Goal: Task Accomplishment & Management: Manage account settings

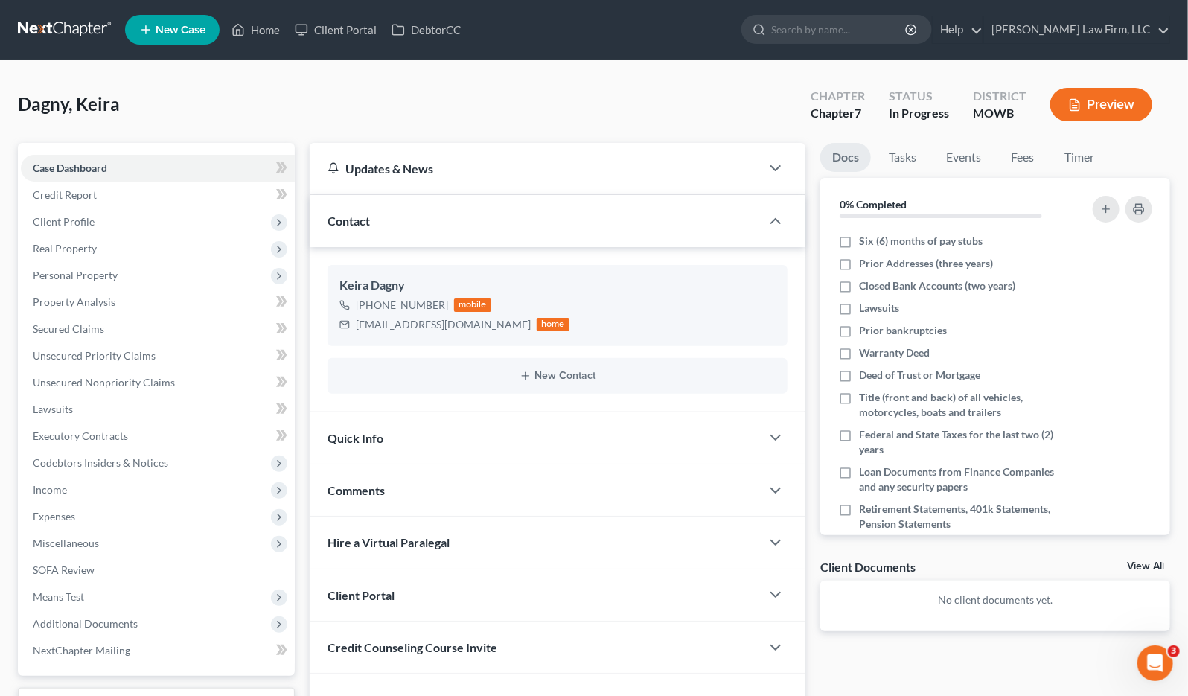
drag, startPoint x: 0, startPoint y: 0, endPoint x: 77, endPoint y: 22, distance: 79.6
click at [77, 22] on link at bounding box center [65, 29] width 95 height 27
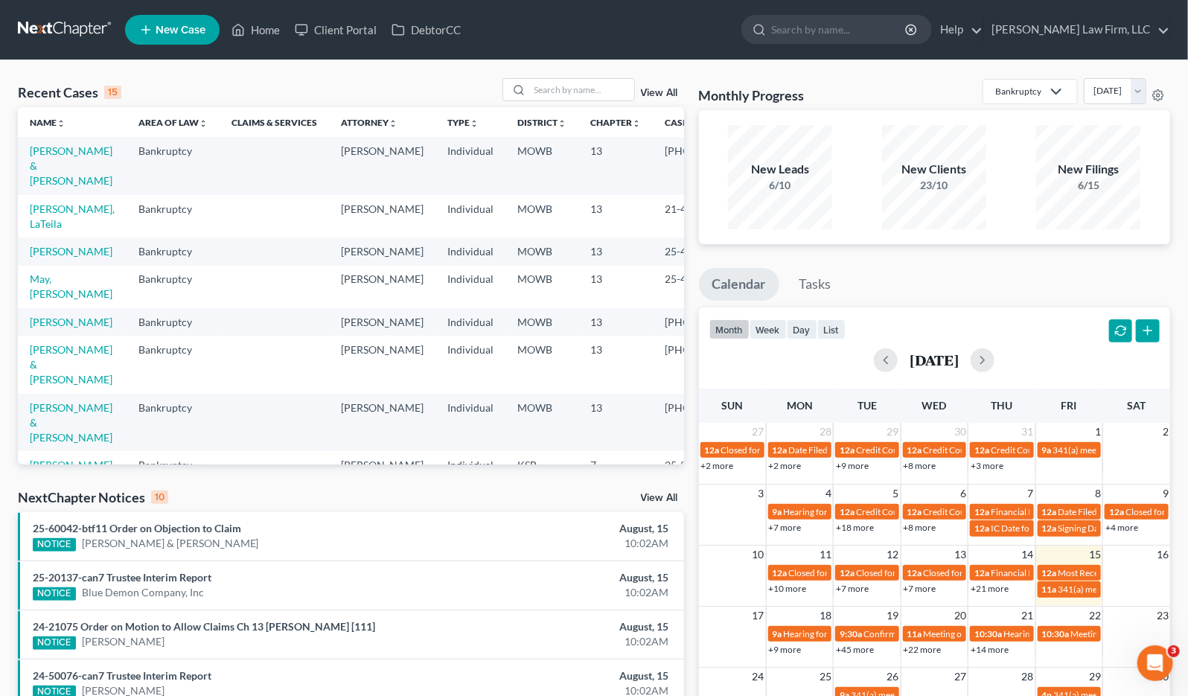
click at [601, 77] on div "Recent Cases 15 View All Name unfold_more expand_more expand_less Area of Law u…" at bounding box center [594, 552] width 1188 height 984
click at [614, 100] on input "search" at bounding box center [582, 90] width 104 height 22
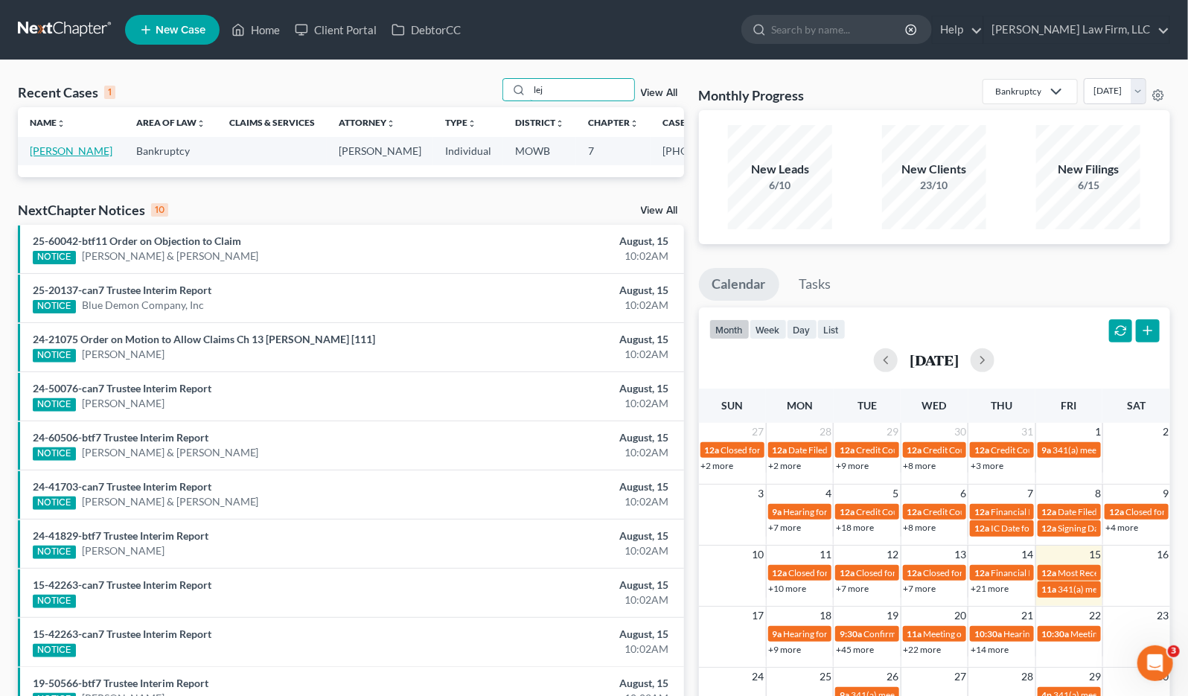
type input "lej"
click at [57, 150] on link "LeJeune, Welton" at bounding box center [71, 150] width 83 height 13
select select "3"
select select "6"
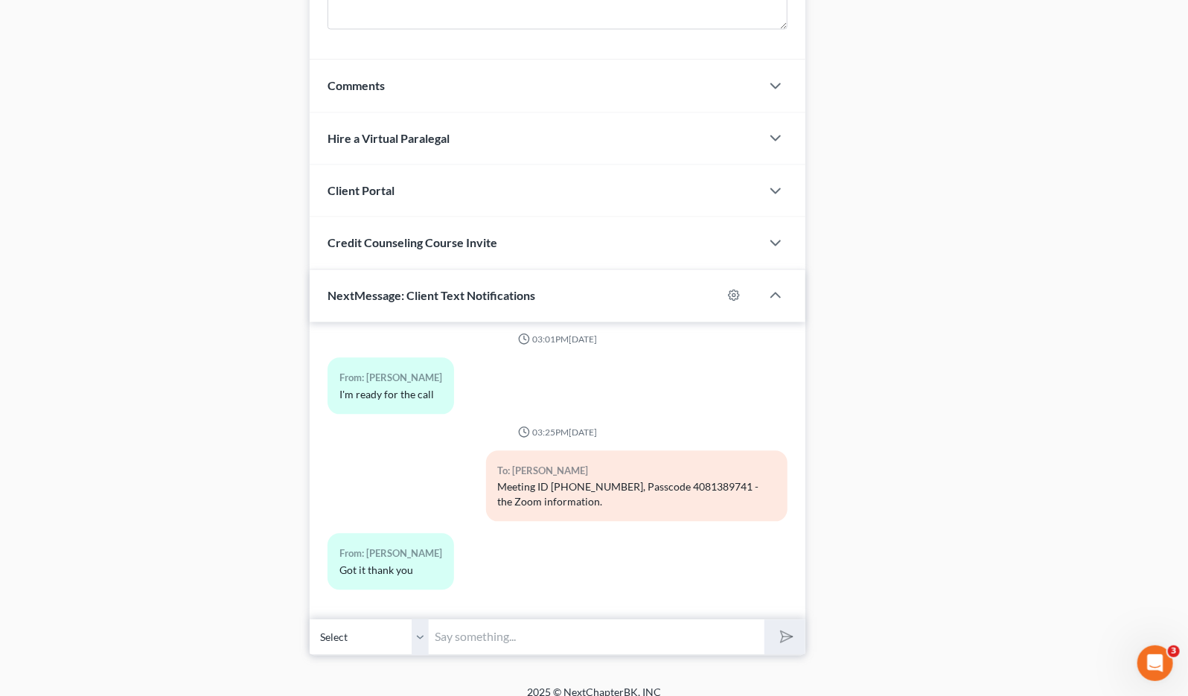
scroll to position [1301, 0]
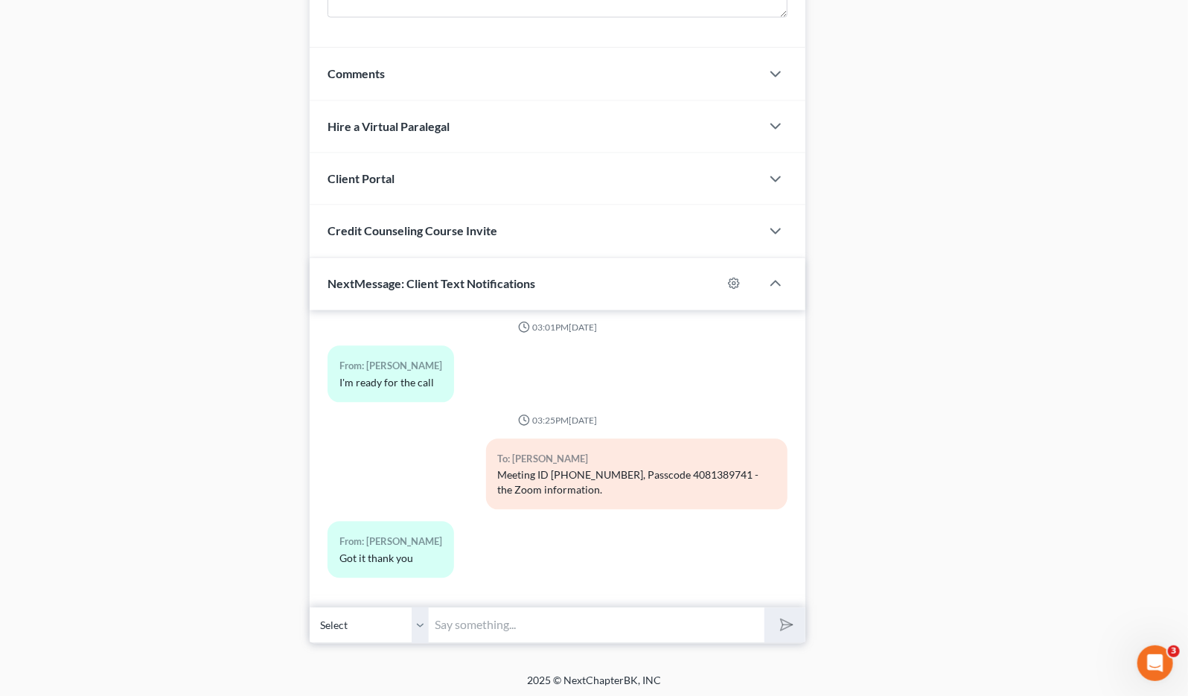
click at [576, 617] on input "text" at bounding box center [597, 625] width 336 height 36
type input "I"
click at [654, 624] on input "I'll be available via text if you need anything during the 341" at bounding box center [597, 625] width 336 height 36
type input "I'll be available via text if you need anything or run into issues during the 3…"
click at [764, 608] on button "submit" at bounding box center [784, 625] width 41 height 35
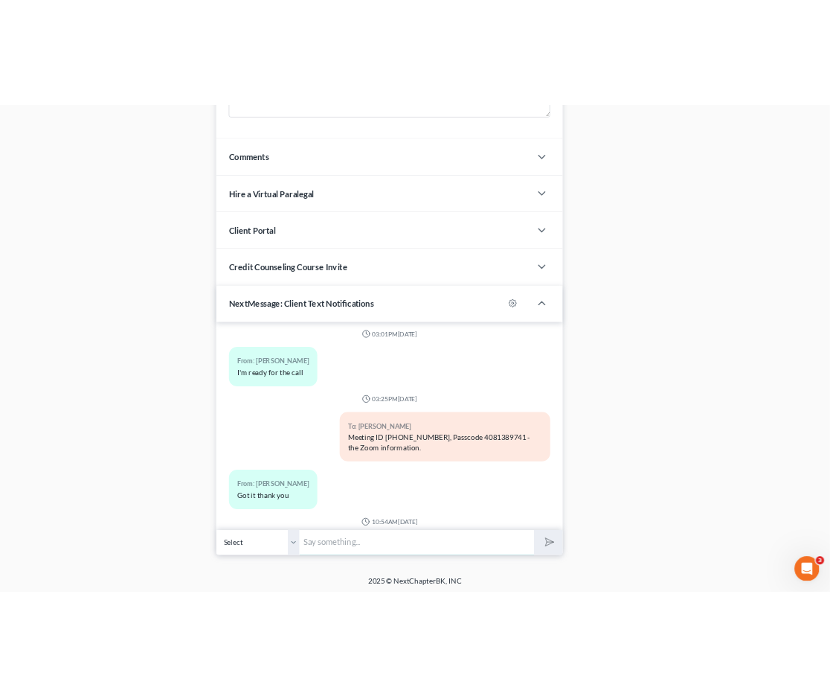
scroll to position [1840, 0]
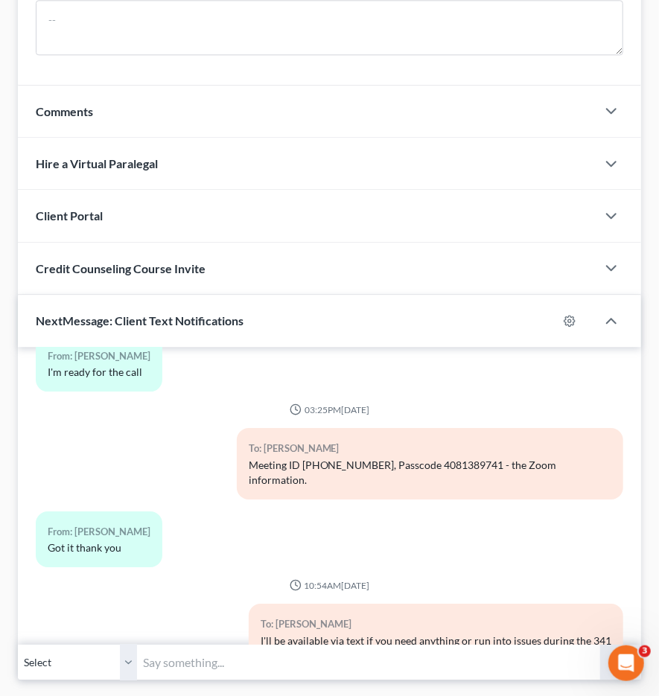
scroll to position [1886, 0]
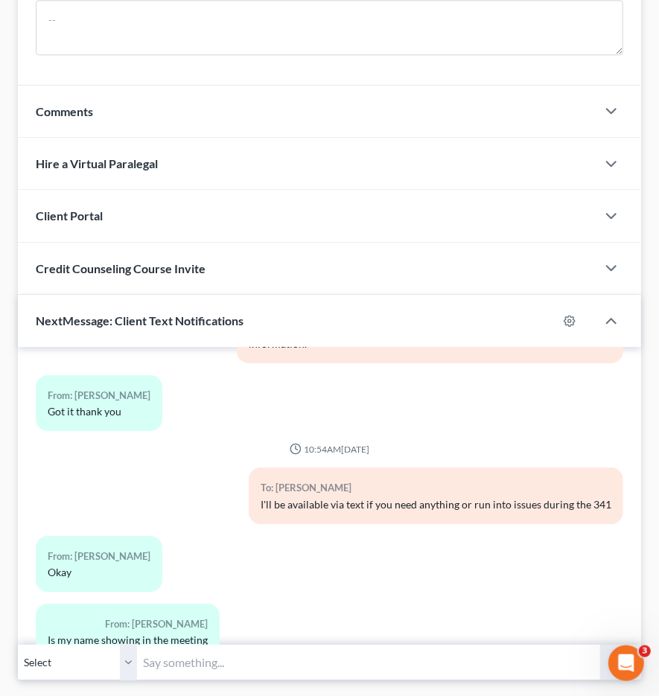
click at [229, 604] on div "From: Welton LeJeune III Is my name showing in the meeting" at bounding box center [228, 638] width 401 height 68
click at [272, 644] on input "text" at bounding box center [368, 662] width 463 height 36
type input "Yes, it is."
click at [600, 644] on button "submit" at bounding box center [620, 661] width 41 height 35
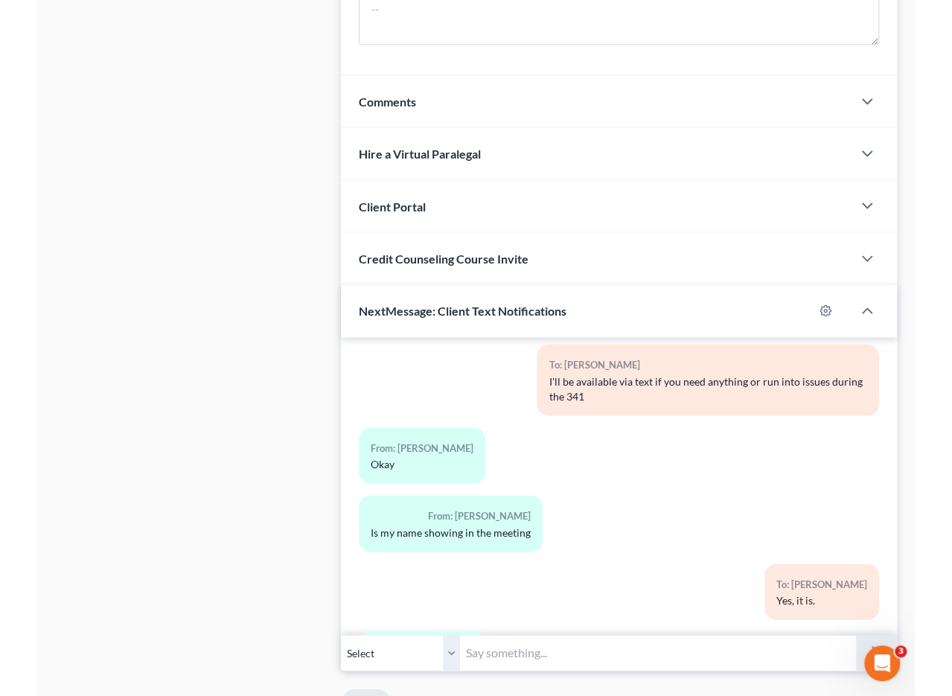
scroll to position [2081, 0]
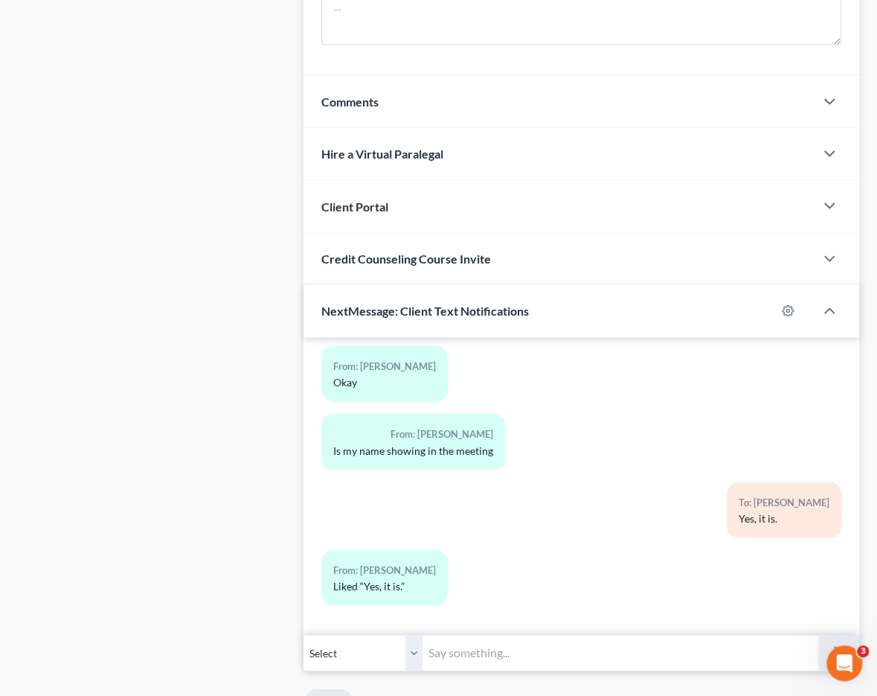
click at [207, 441] on div "Case Dashboard Payments Invoices Payments Payments Credit Report Client Profile" at bounding box center [153, 118] width 286 height 2469
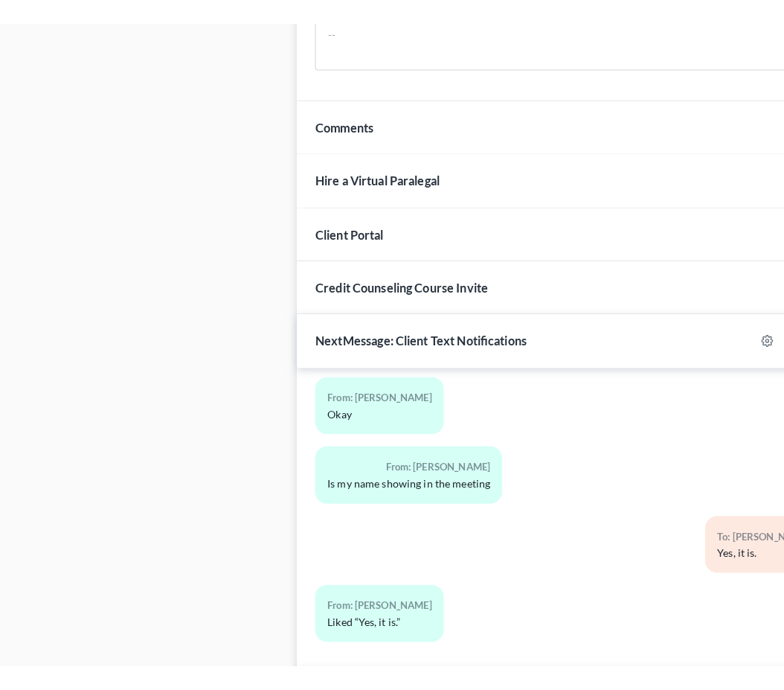
scroll to position [2110, 0]
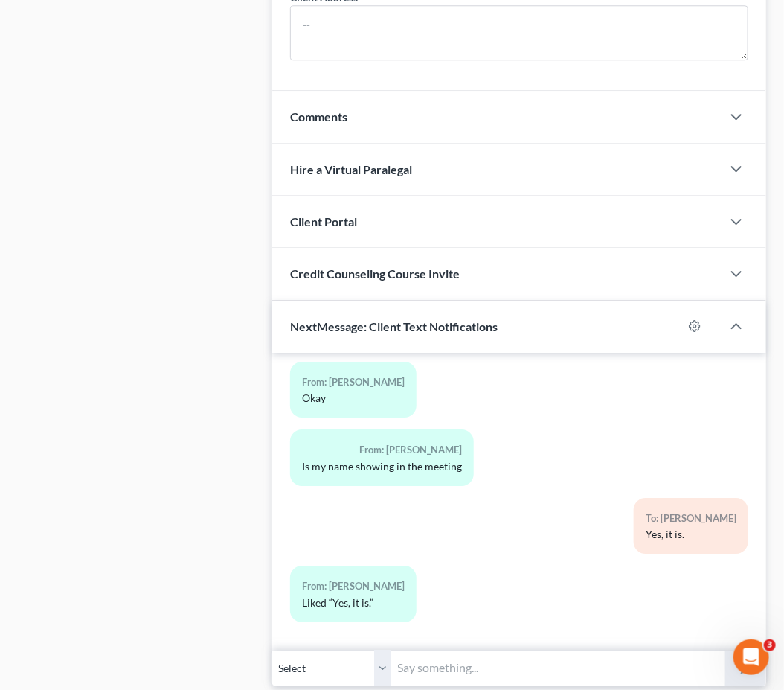
click at [144, 525] on div "Case Dashboard Payments Invoices Payments Payments Credit Report Client Profile" at bounding box center [137, 127] width 255 height 2484
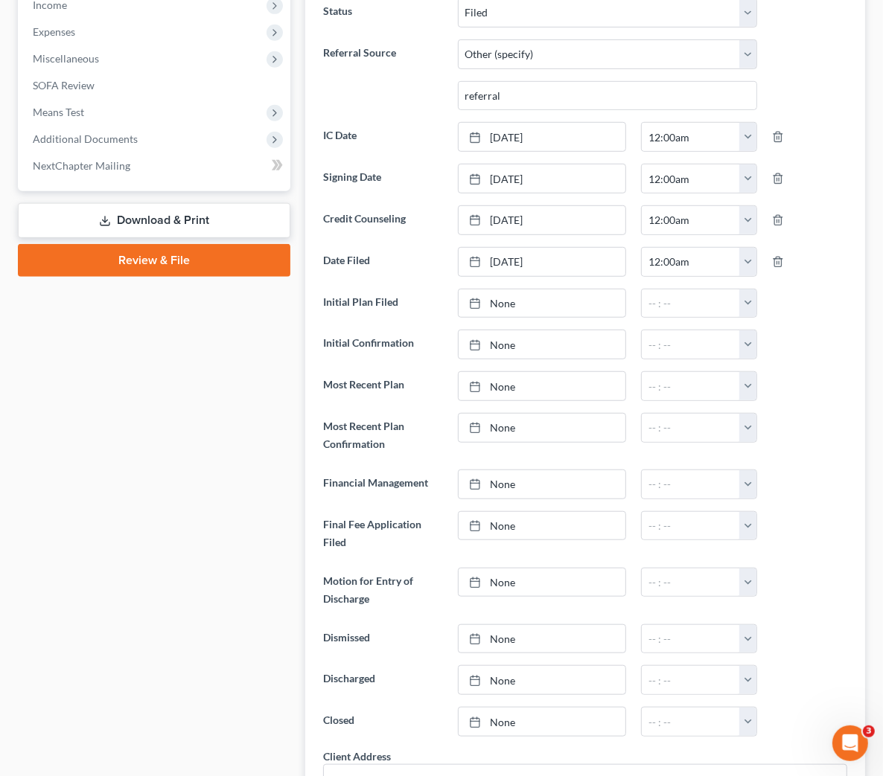
scroll to position [318, 0]
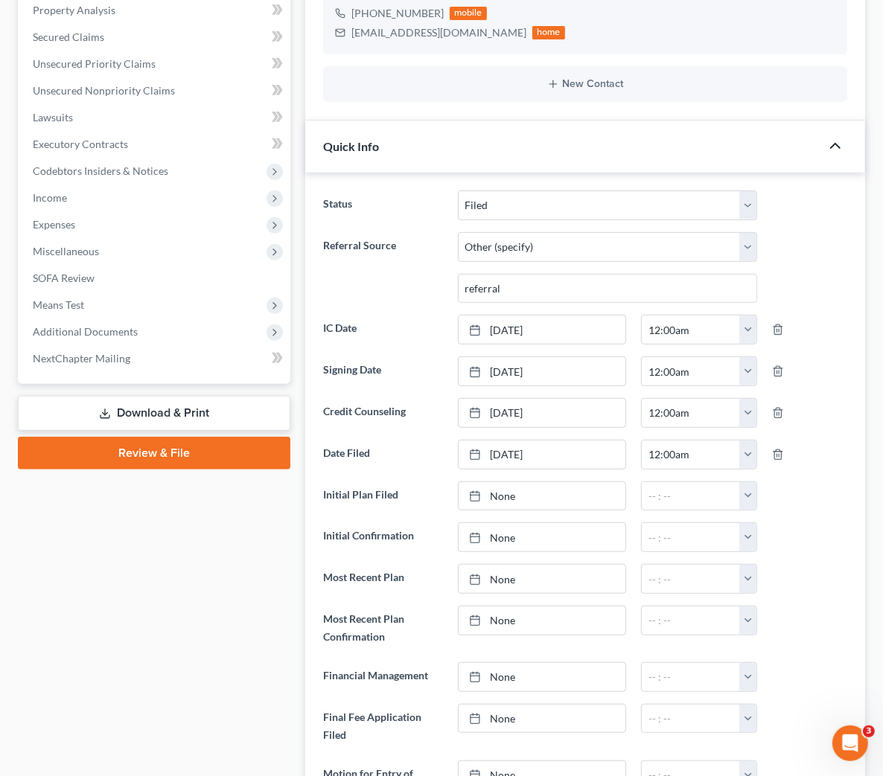
click at [826, 137] on icon "button" at bounding box center [835, 146] width 18 height 18
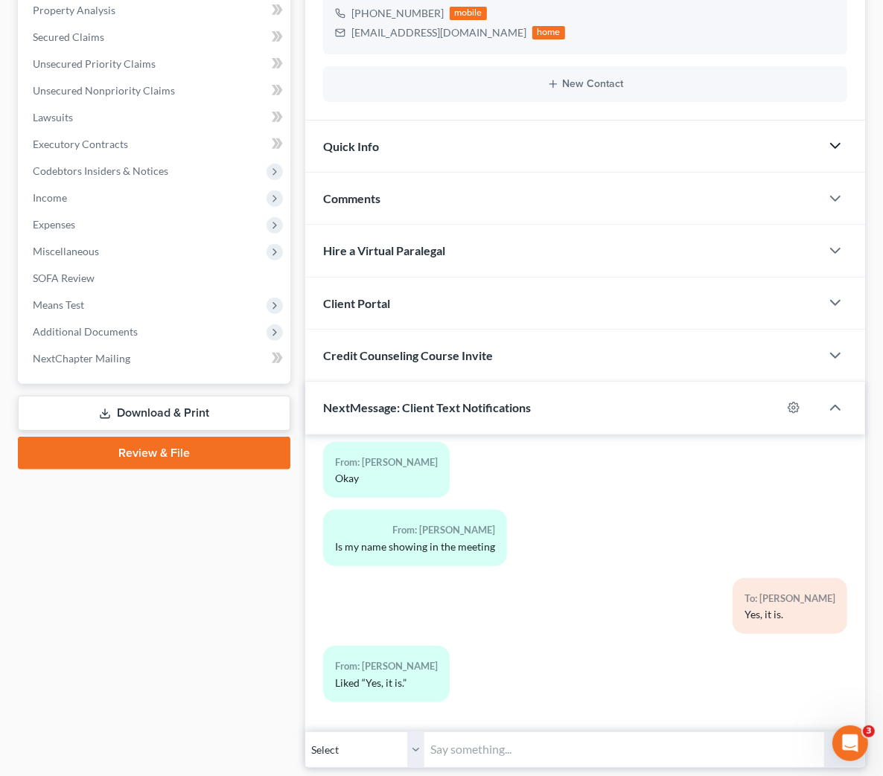
scroll to position [2290, 0]
click at [365, 134] on div "Quick Info" at bounding box center [562, 146] width 515 height 51
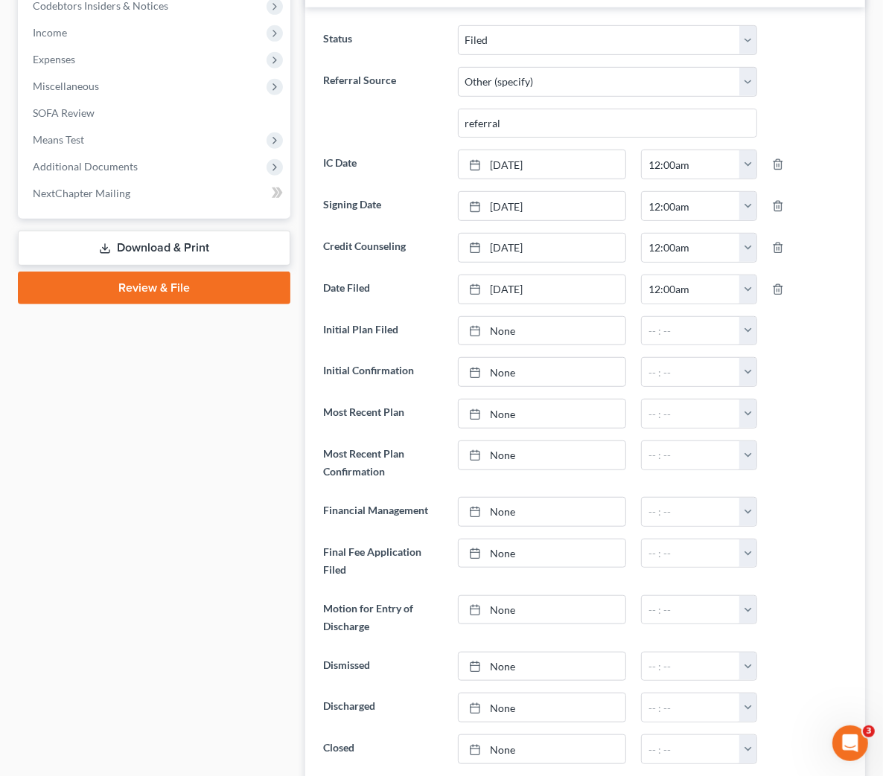
scroll to position [132, 0]
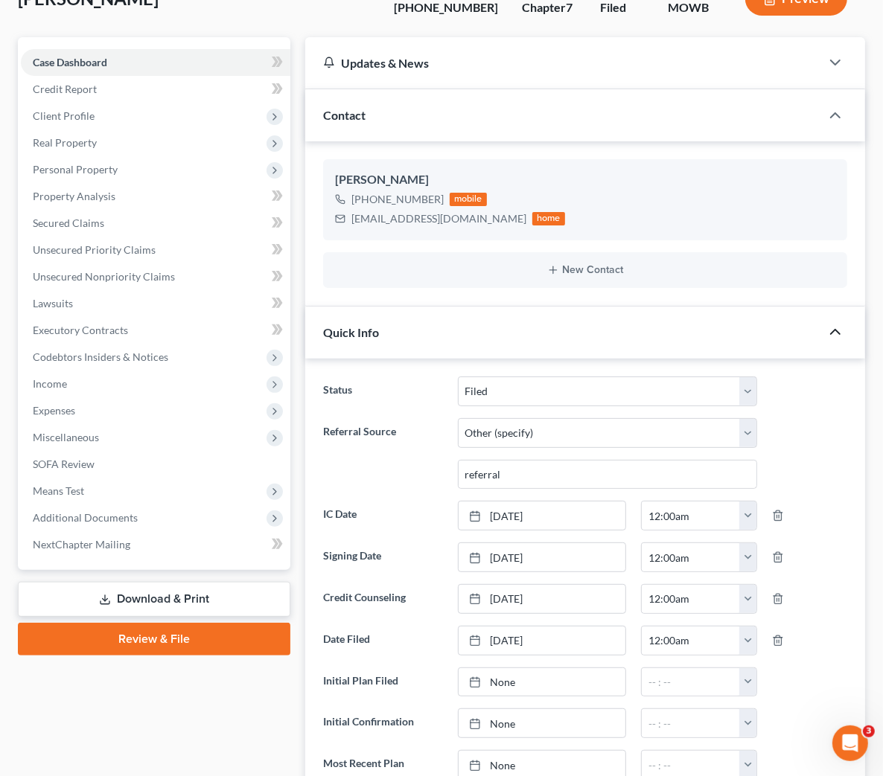
click at [333, 307] on div "Quick Info" at bounding box center [562, 332] width 515 height 51
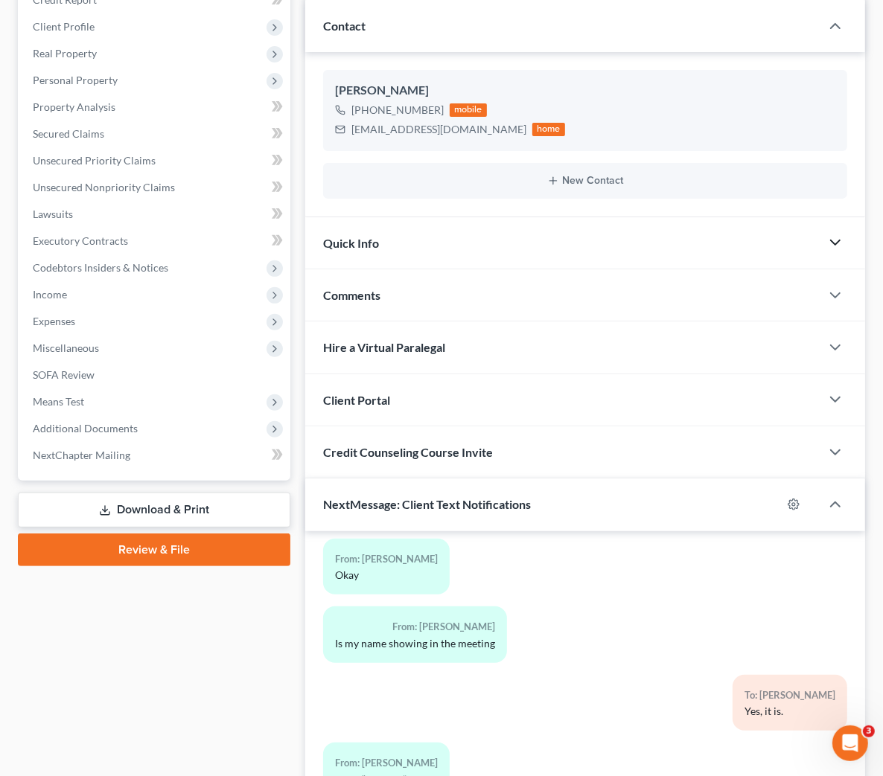
scroll to position [340, 0]
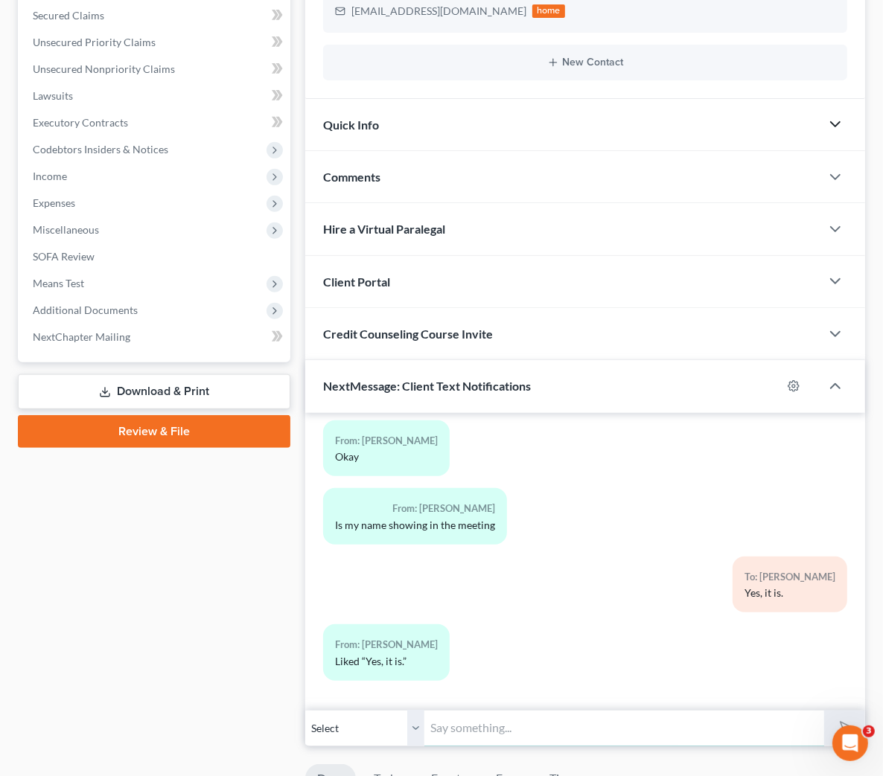
click at [424, 695] on input "text" at bounding box center [624, 728] width 400 height 36
type input "C"
type input "U"
type input "You'll need to turn on your video to ensure the Trustee can conduct the meeting"
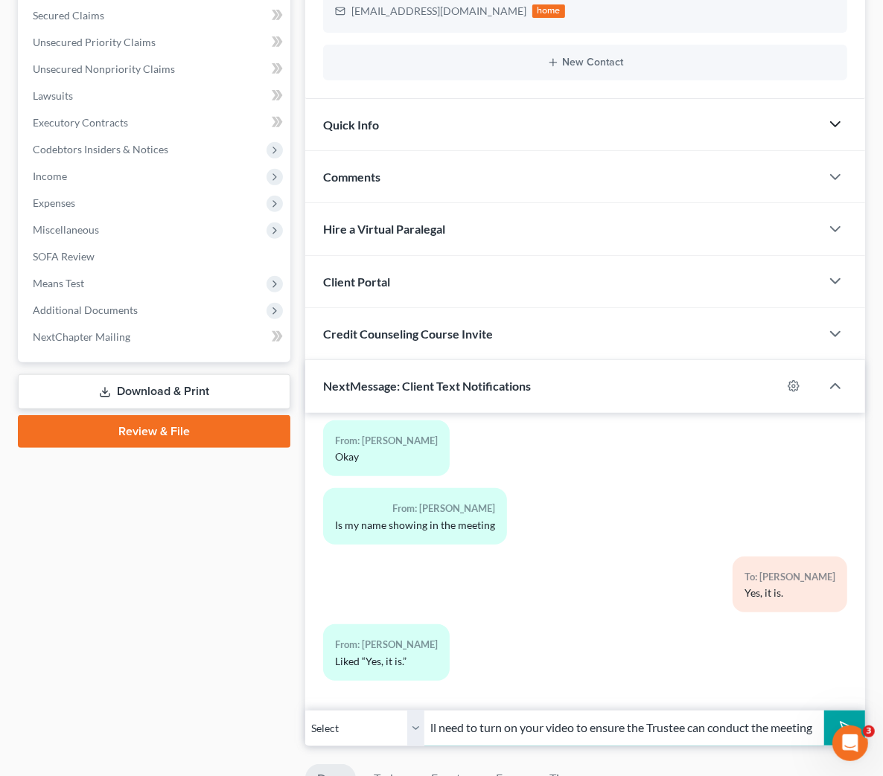
click at [824, 695] on button "submit" at bounding box center [844, 728] width 41 height 35
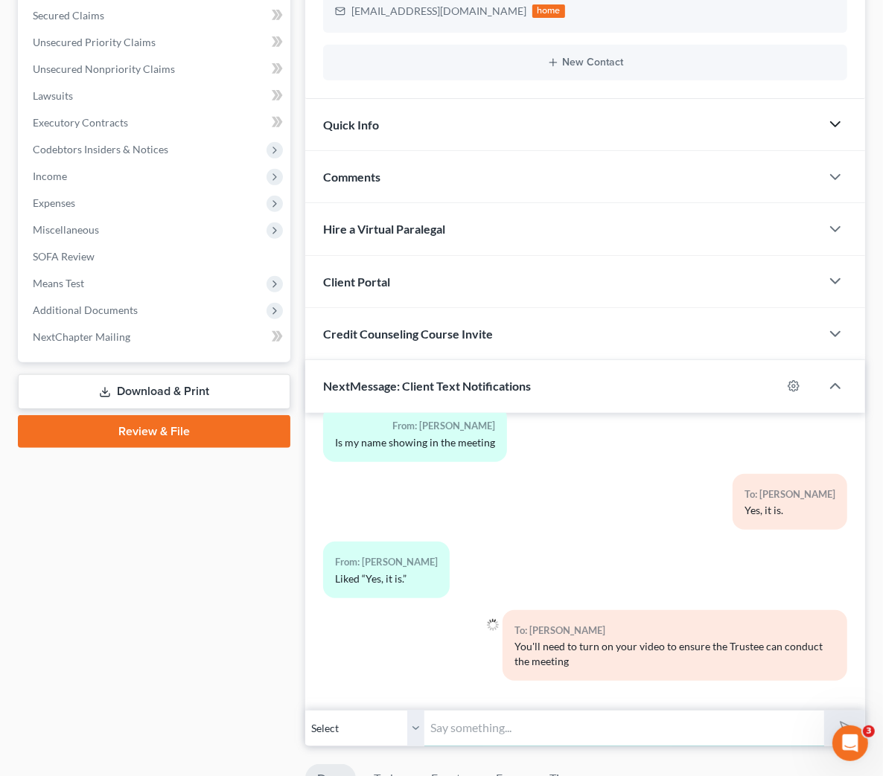
scroll to position [2387, 0]
click at [413, 695] on div "Petition Navigation Case Dashboard Payments Invoices Payments Payments Credit R…" at bounding box center [441, 635] width 847 height 1611
click at [424, 695] on input "text" at bounding box center [624, 728] width 400 height 36
type input "L"
click at [476, 695] on input "Looks like" at bounding box center [624, 728] width 400 height 36
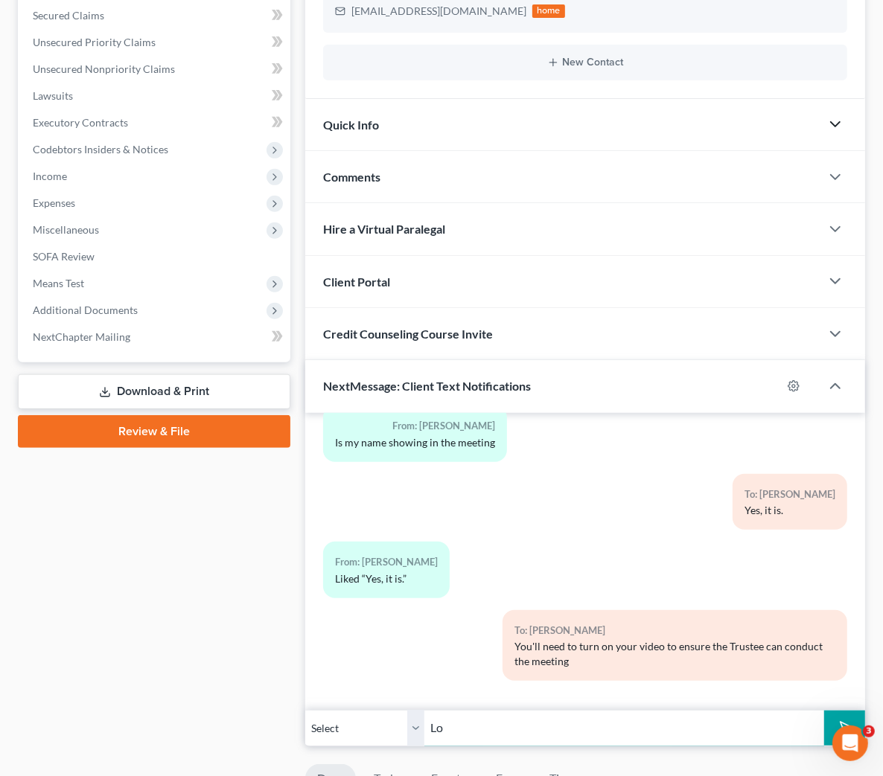
type input "L"
type input "Heads up - Lafayette Credit Union is on the Zoom."
click at [824, 695] on button "submit" at bounding box center [844, 728] width 41 height 35
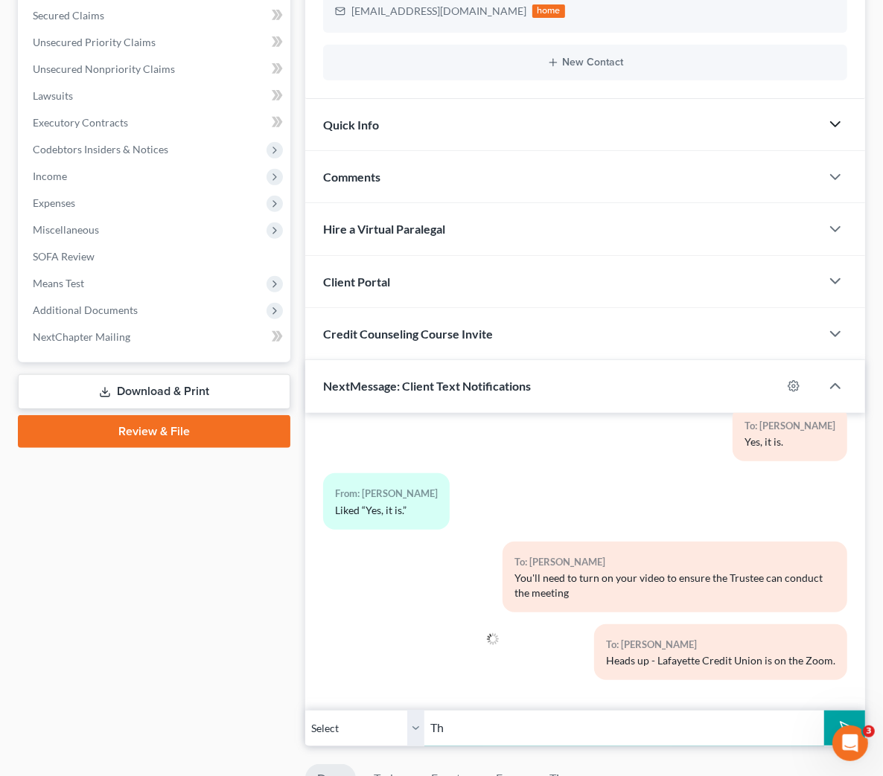
type input "T"
type input "L"
type input "The credit union may ask questions about the debt / personal loan owed to them."
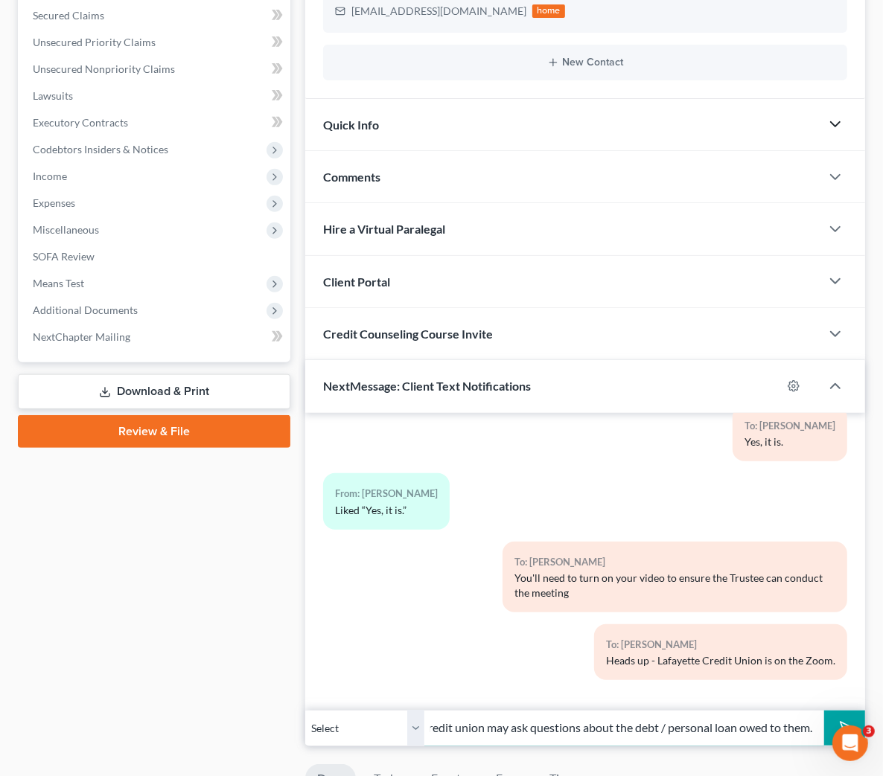
click at [824, 695] on button "submit" at bounding box center [844, 728] width 41 height 35
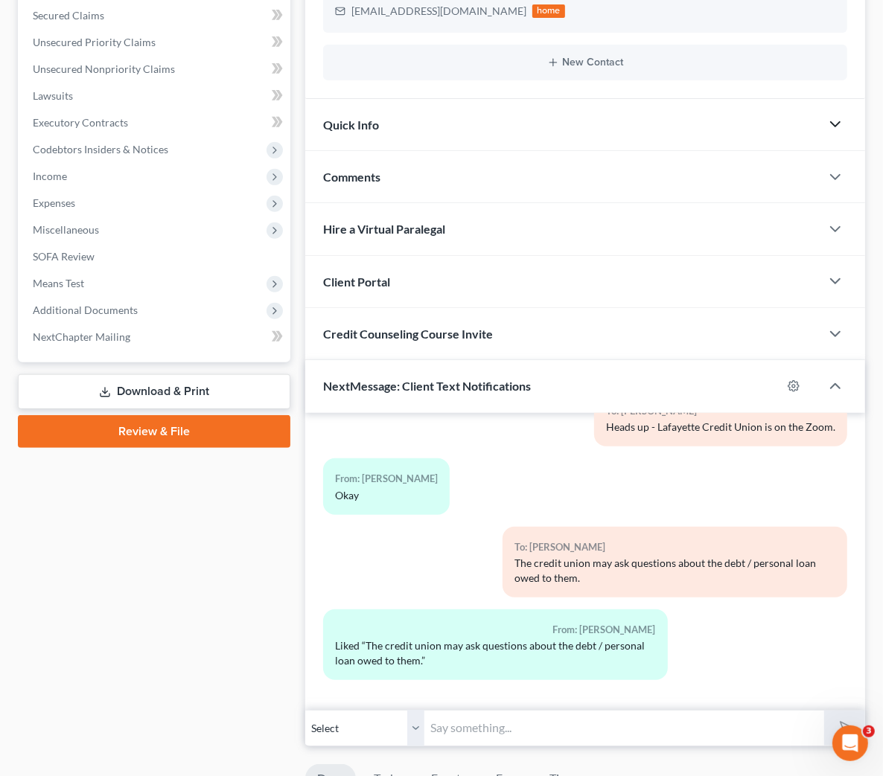
scroll to position [2733, 0]
click at [491, 695] on input "text" at bounding box center [624, 728] width 400 height 36
type input "O"
click at [161, 563] on div "Case Dashboard Payments Invoices Payments Payments Credit Report Client Profile" at bounding box center [153, 629] width 287 height 1599
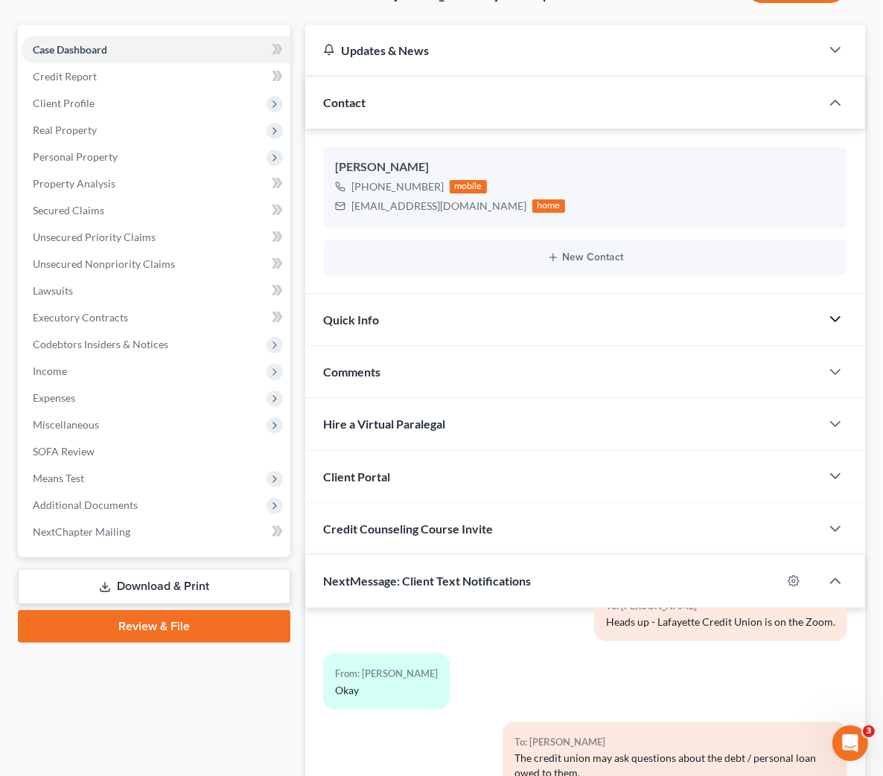
scroll to position [0, 0]
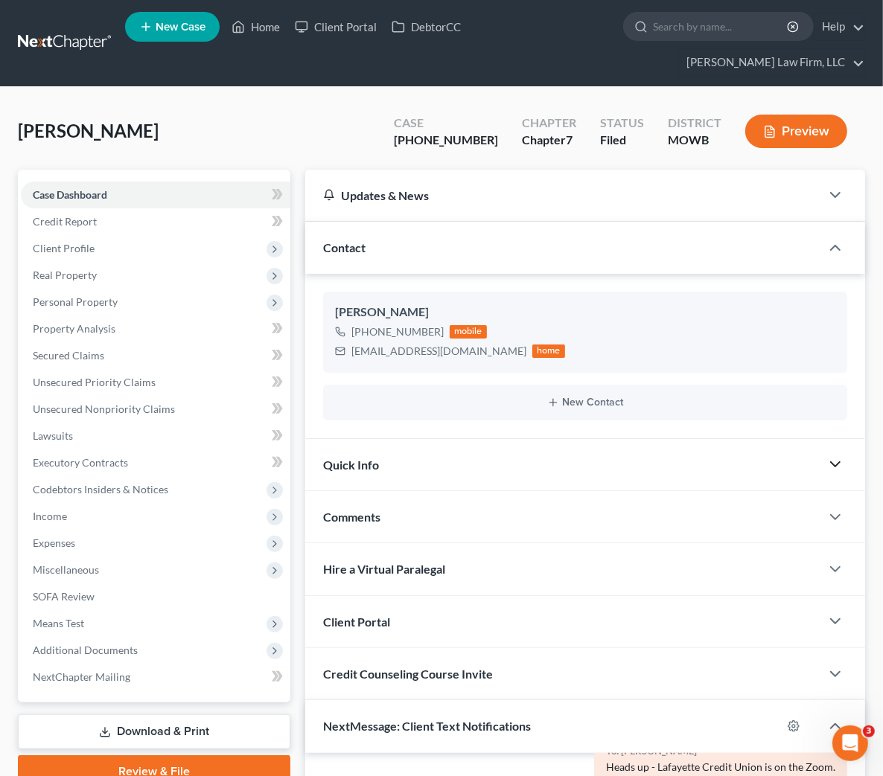
click at [388, 105] on div "LeJeune, Welton Upgraded Case 25-41100-7 Chapter Chapter 7 Status Filed Distric…" at bounding box center [441, 137] width 847 height 65
click at [121, 396] on link "Unsecured Nonpriority Claims" at bounding box center [155, 409] width 269 height 27
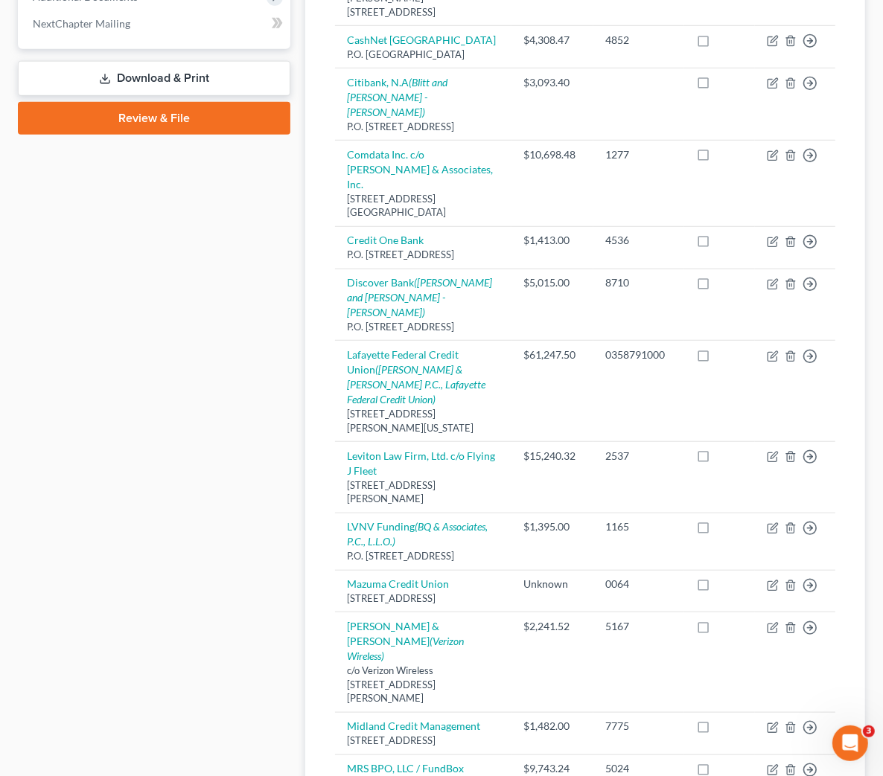
scroll to position [744, 0]
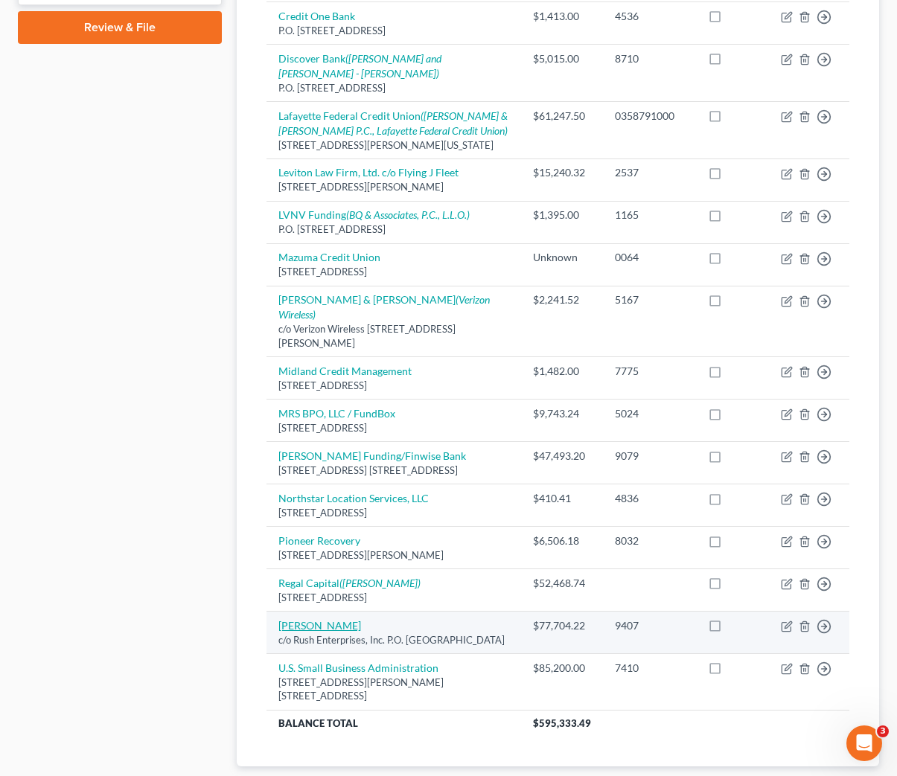
select select "14"
select select "3"
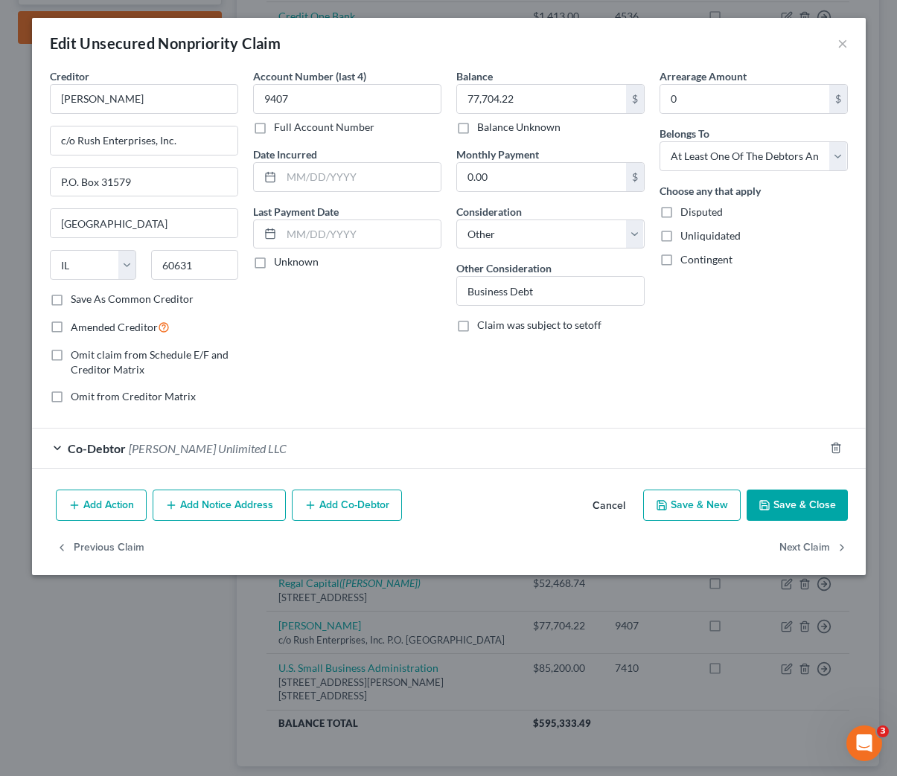
click at [396, 374] on div "Account Number (last 4) 9407 Full Account Number Date Incurred Last Payment Dat…" at bounding box center [347, 242] width 203 height 348
click at [403, 365] on div "Account Number (last 4) 9407 Full Account Number Date Incurred Last Payment Dat…" at bounding box center [347, 242] width 203 height 348
click at [388, 309] on div "Account Number (last 4) 9407 Full Account Number Date Incurred Last Payment Dat…" at bounding box center [347, 242] width 203 height 348
click at [352, 396] on div "Account Number (last 4) 9407 Full Account Number Date Incurred Last Payment Dat…" at bounding box center [347, 242] width 203 height 348
click at [289, 327] on div "Account Number (last 4) 9407 Full Account Number Date Incurred Last Payment Dat…" at bounding box center [347, 242] width 203 height 348
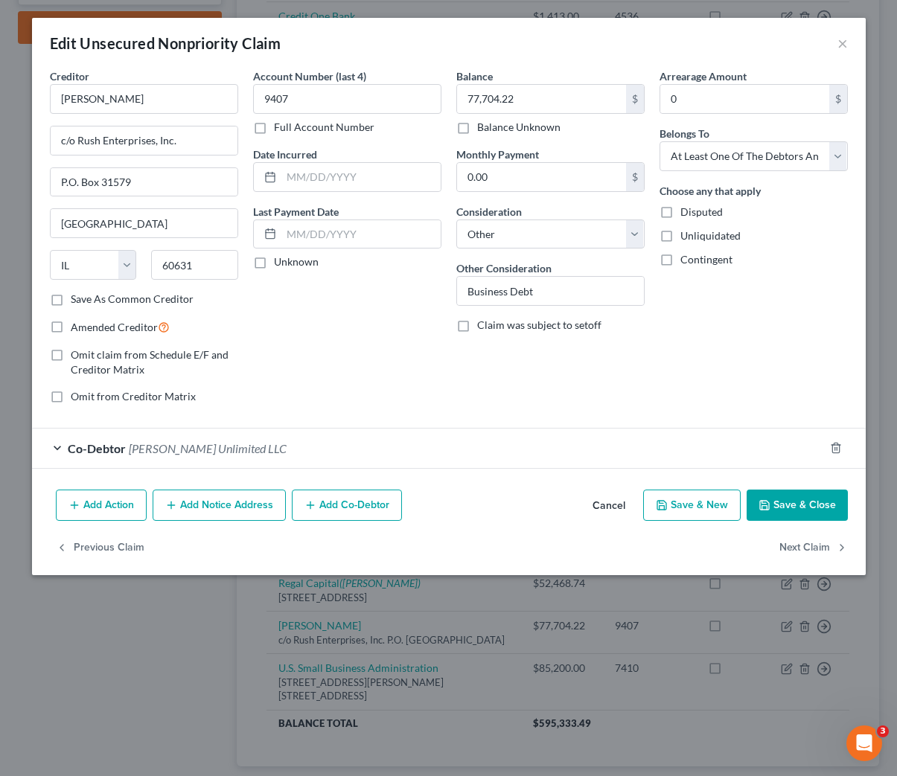
click at [429, 389] on div "Account Number (last 4) 9407 Full Account Number Date Incurred Last Payment Dat…" at bounding box center [347, 242] width 203 height 348
click at [147, 634] on div "Edit Unsecured Nonpriority Claim × Creditor * Richard T Avis c/o Rush Enterpris…" at bounding box center [448, 388] width 897 height 776
click at [839, 47] on button "×" at bounding box center [842, 43] width 10 height 18
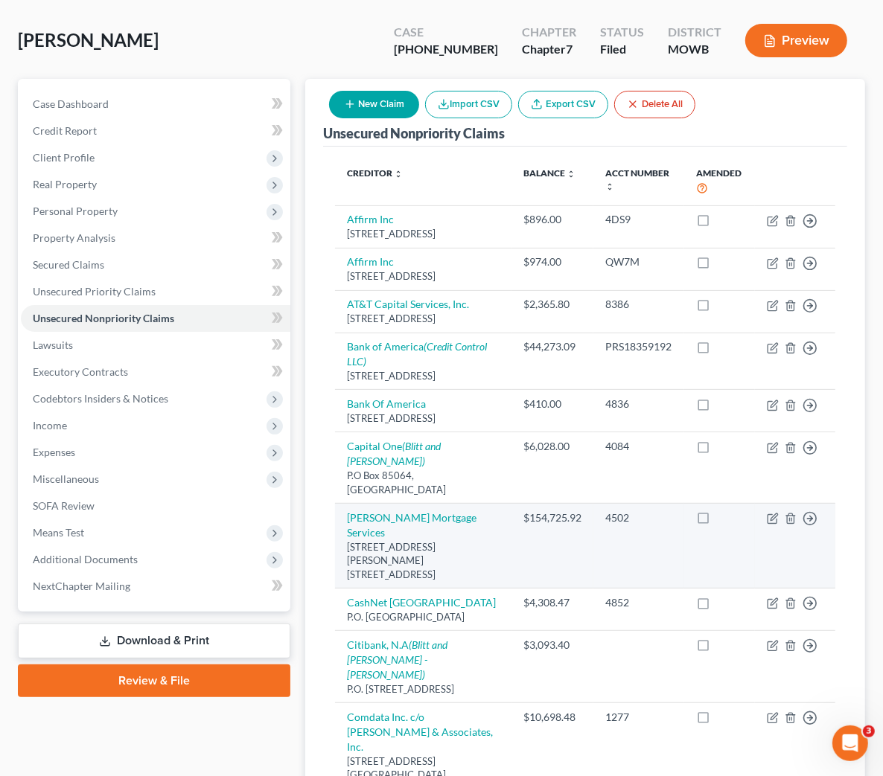
scroll to position [0, 0]
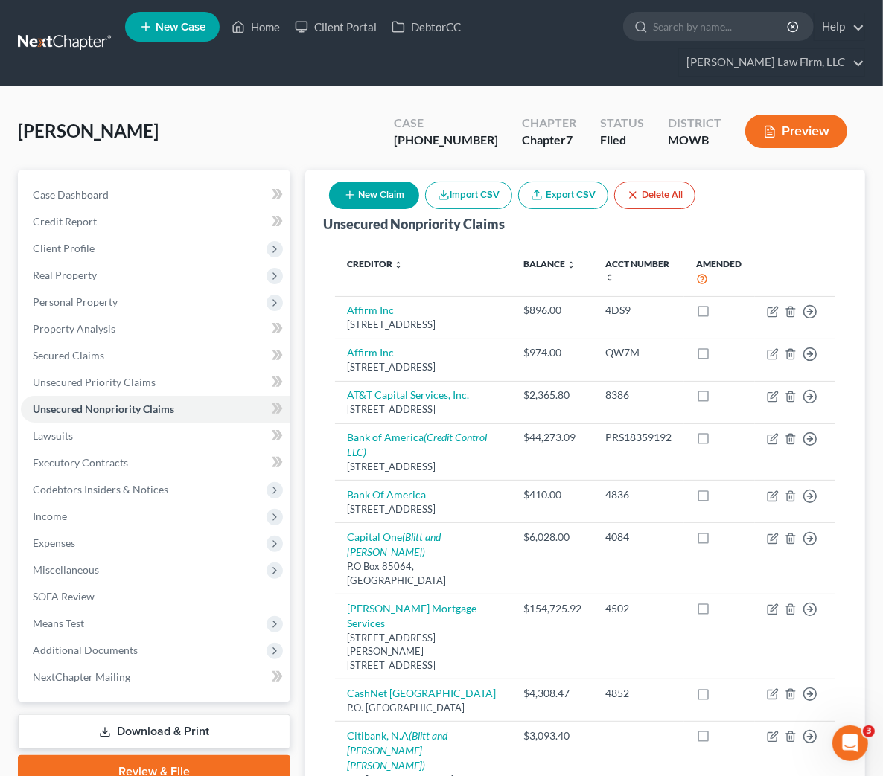
click at [421, 105] on div "Case 25-41100-7 Chapter Chapter 7 Status Filed District MOWB Preview" at bounding box center [620, 131] width 489 height 53
click at [147, 342] on link "Secured Claims" at bounding box center [155, 355] width 269 height 27
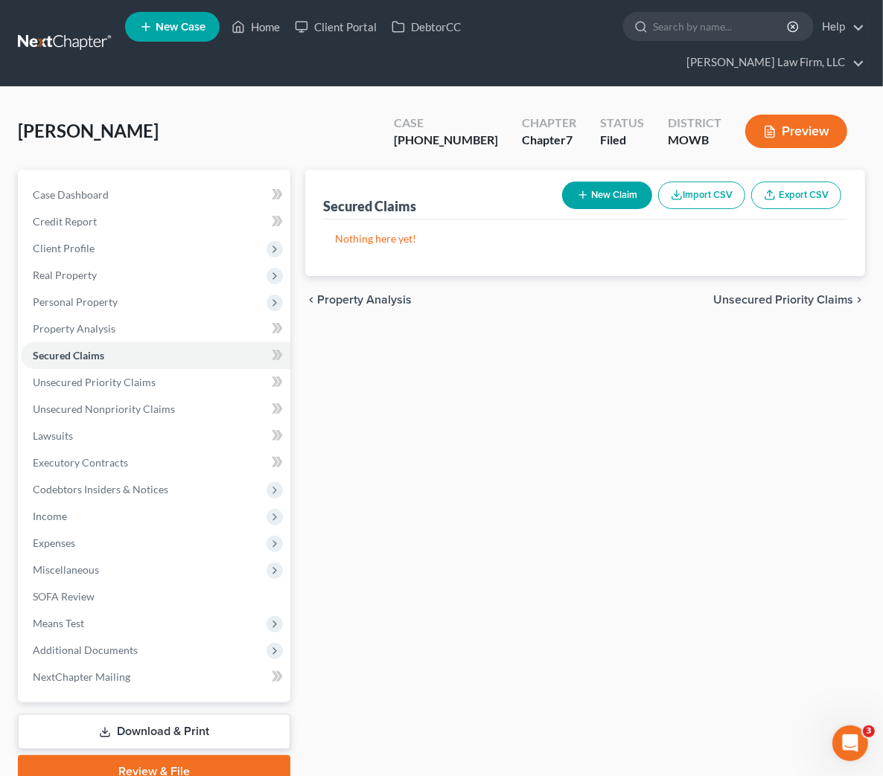
click at [389, 402] on div "Secured Claims New Claim Import CSV Export CSV Nothing here yet! Previous 1 Nex…" at bounding box center [585, 479] width 574 height 618
click at [868, 365] on div "Secured Claims New Claim Import CSV Export CSV Nothing here yet! Previous 1 Nex…" at bounding box center [585, 479] width 574 height 618
click at [120, 376] on span "Unsecured Priority Claims" at bounding box center [94, 382] width 123 height 13
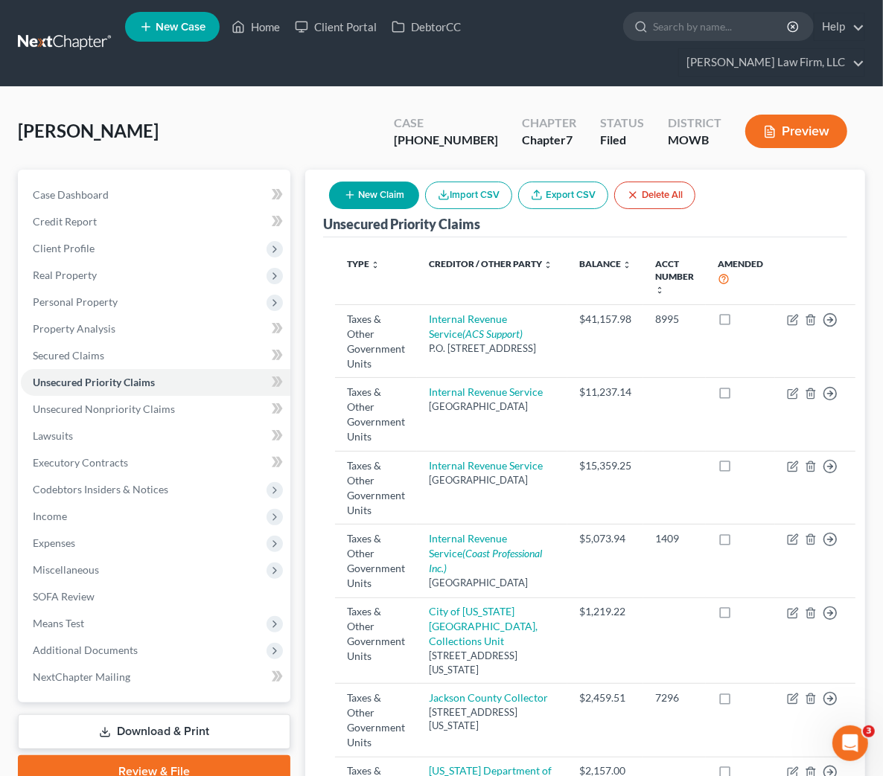
click at [784, 115] on button "Preview" at bounding box center [796, 131] width 102 height 33
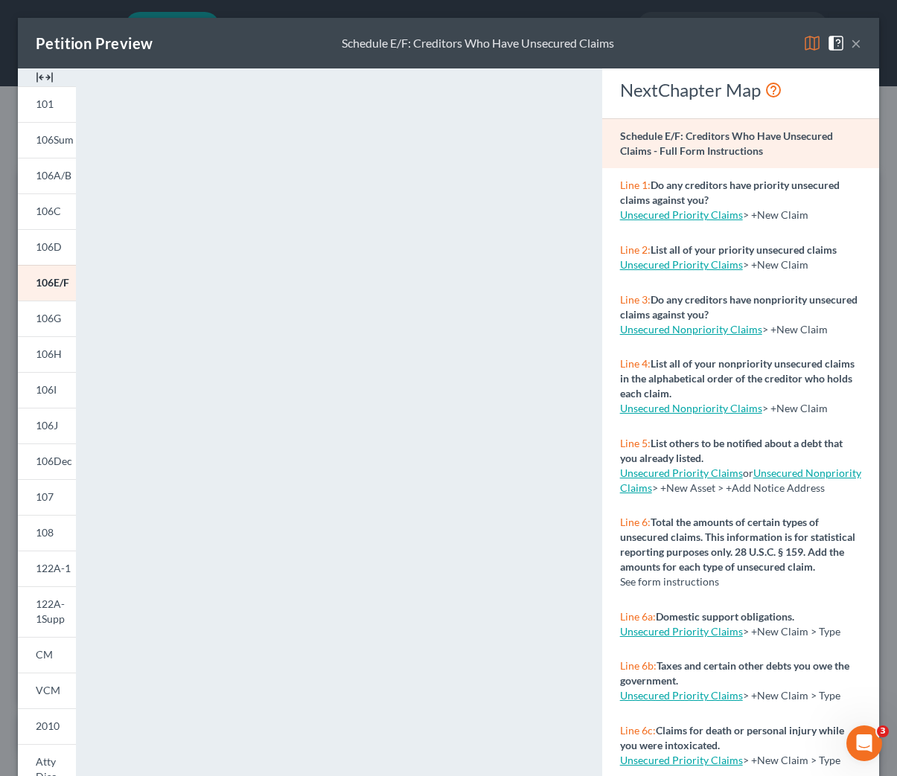
click at [851, 45] on button "×" at bounding box center [856, 43] width 10 height 18
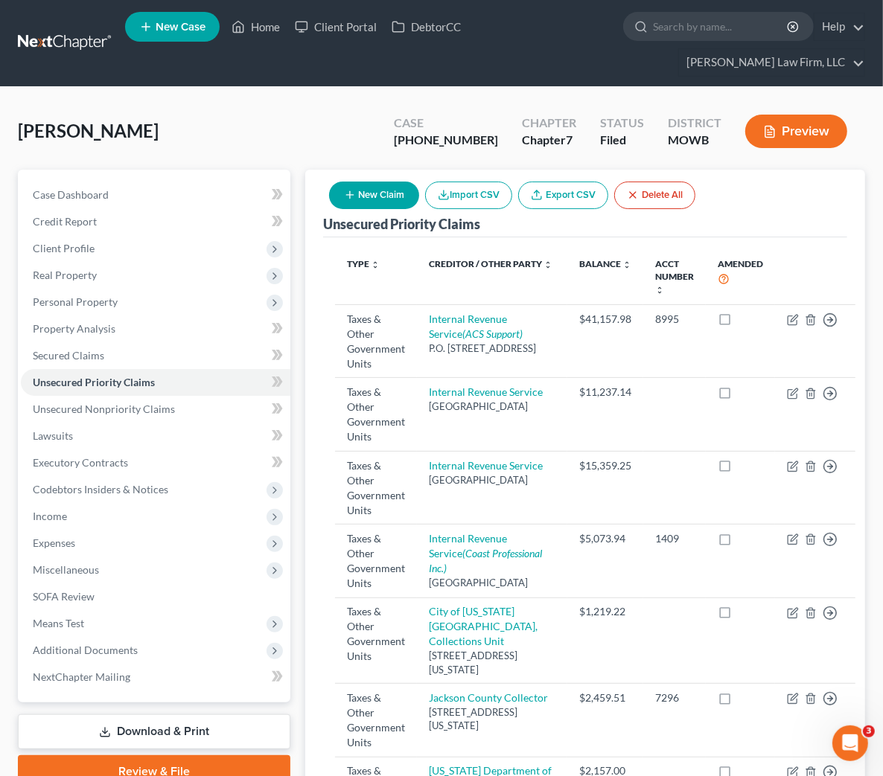
click at [400, 105] on div "LeJeune, Welton Upgraded Case 25-41100-7 Chapter Chapter 7 Status Filed Distric…" at bounding box center [441, 137] width 847 height 65
click at [298, 105] on div "LeJeune, Welton Upgraded Case 25-41100-7 Chapter Chapter 7 Status Filed Distric…" at bounding box center [441, 137] width 847 height 65
click at [145, 182] on link "Case Dashboard" at bounding box center [155, 195] width 269 height 27
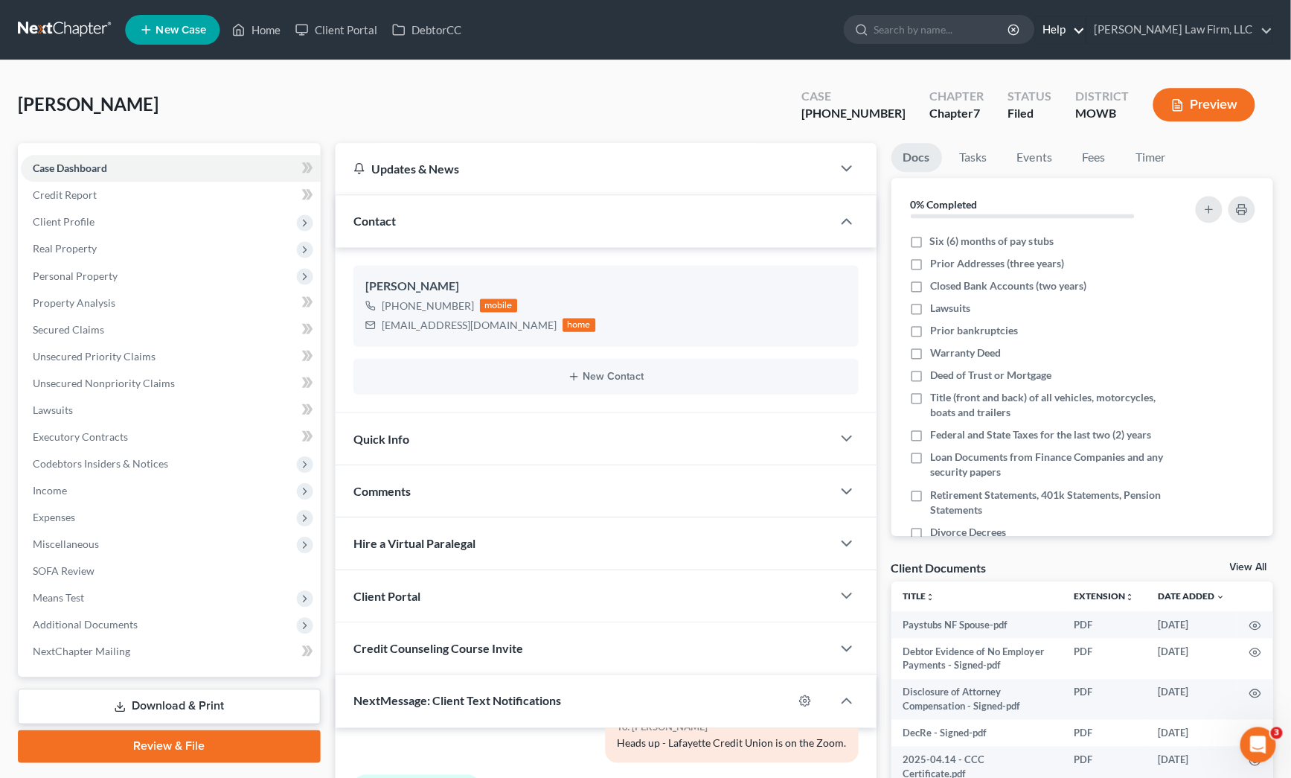
scroll to position [2466, 0]
